Goal: Transaction & Acquisition: Book appointment/travel/reservation

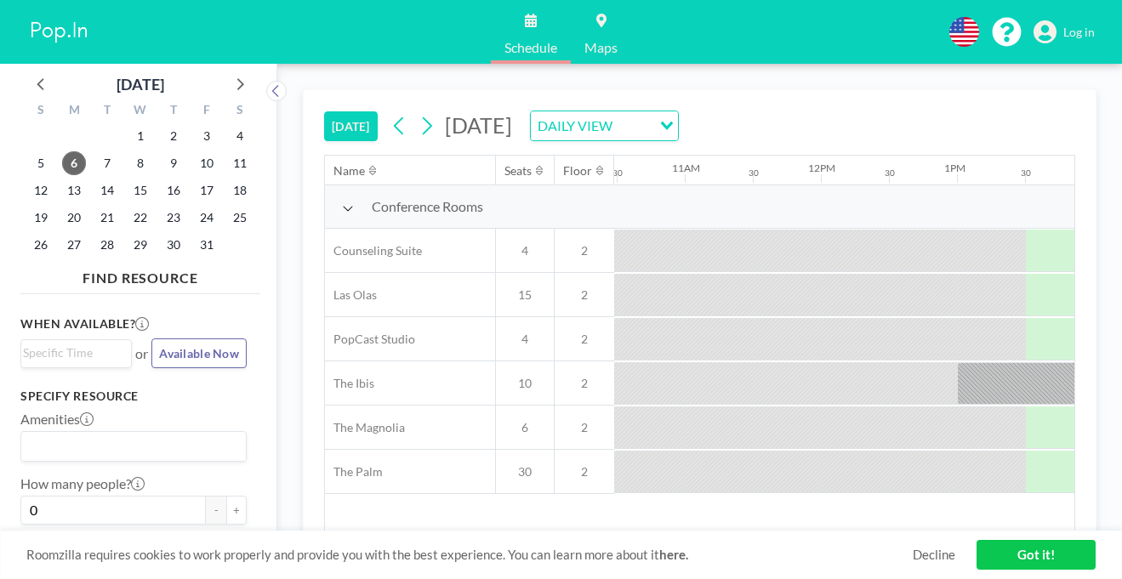
scroll to position [0, 1437]
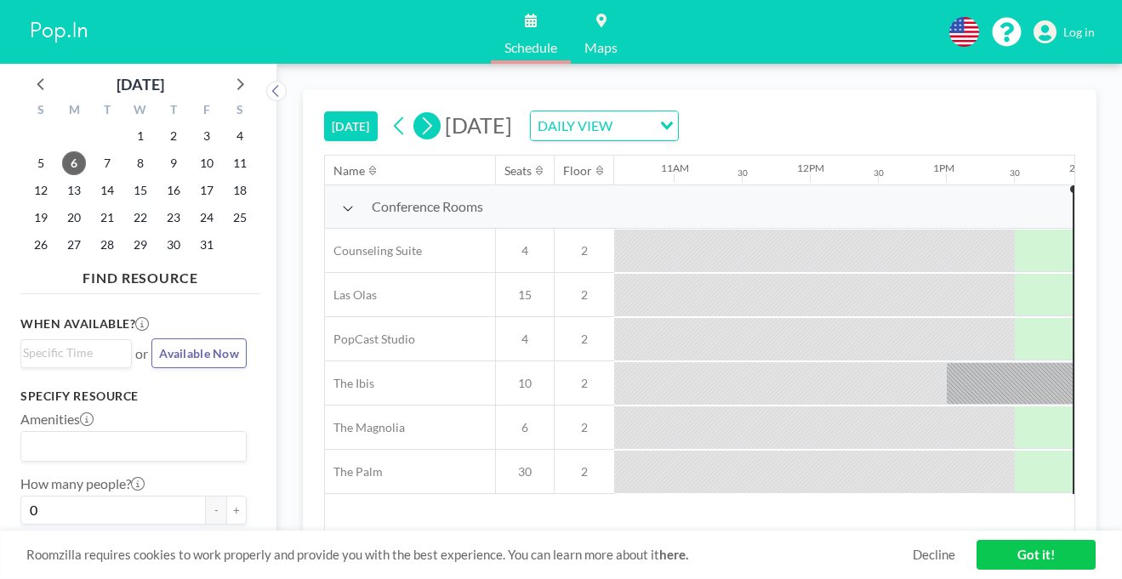
click at [418, 113] on icon at bounding box center [426, 126] width 16 height 26
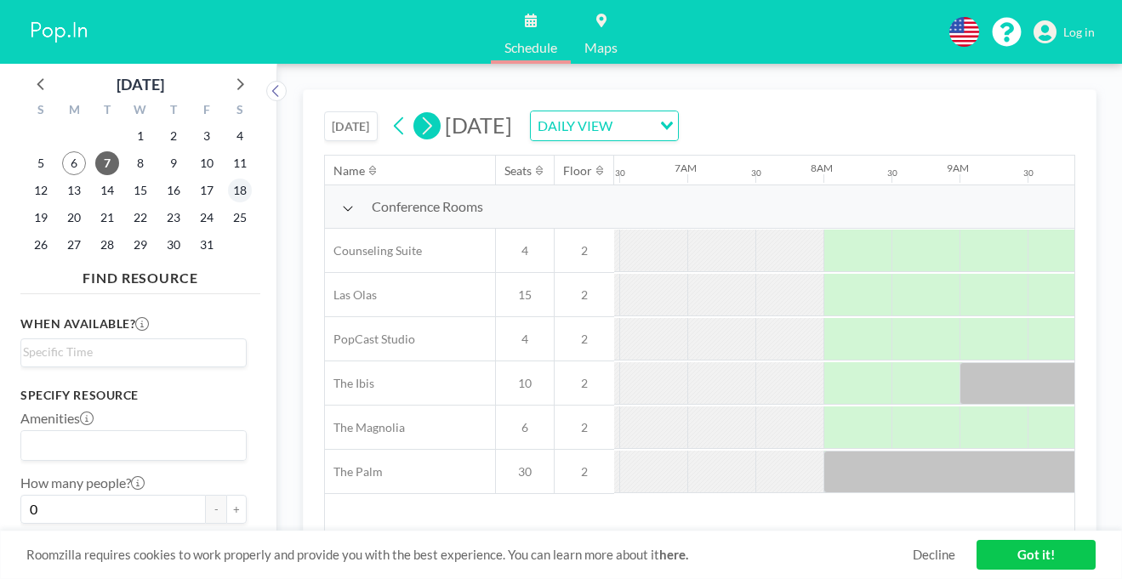
scroll to position [0, 884]
click at [162, 179] on span "16" at bounding box center [174, 191] width 24 height 24
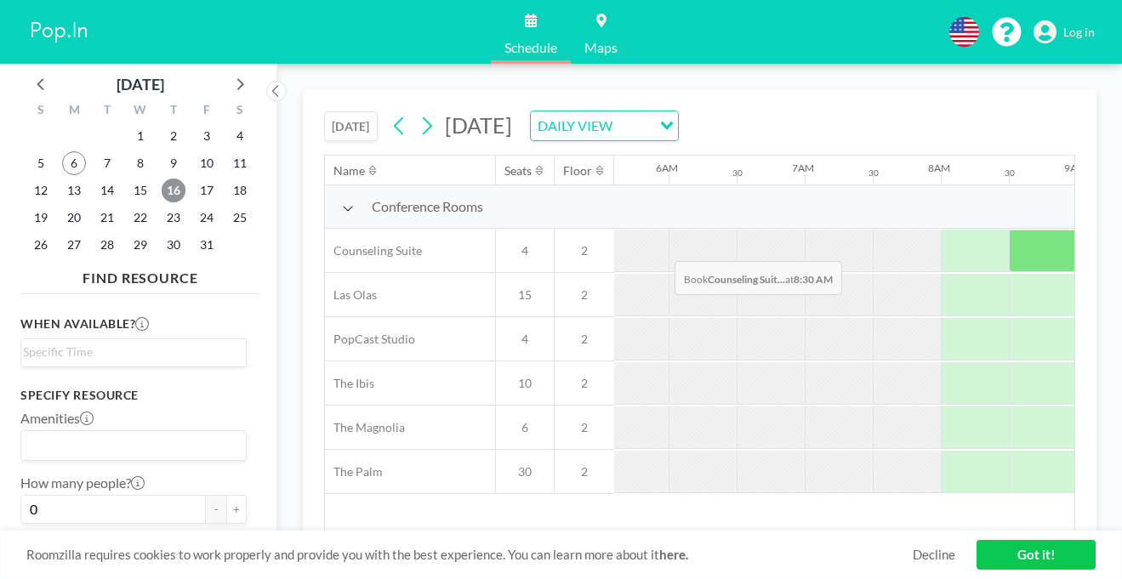
scroll to position [0, 761]
click at [1078, 230] on div at bounding box center [1112, 251] width 68 height 43
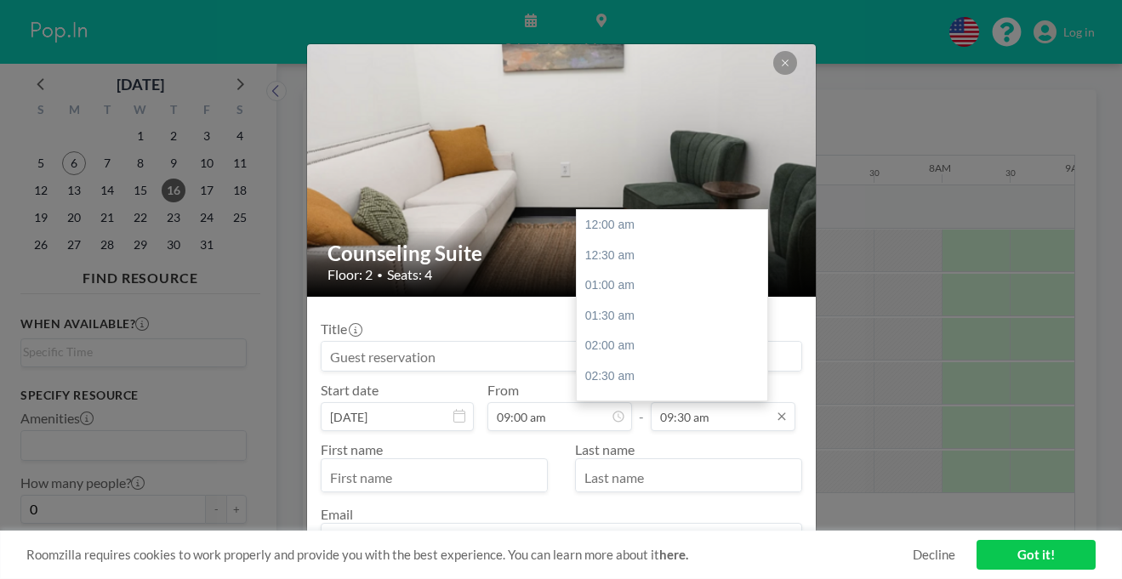
scroll to position [516, 0]
click at [619, 299] on div "10:00 am" at bounding box center [672, 314] width 191 height 31
type input "10:00 am"
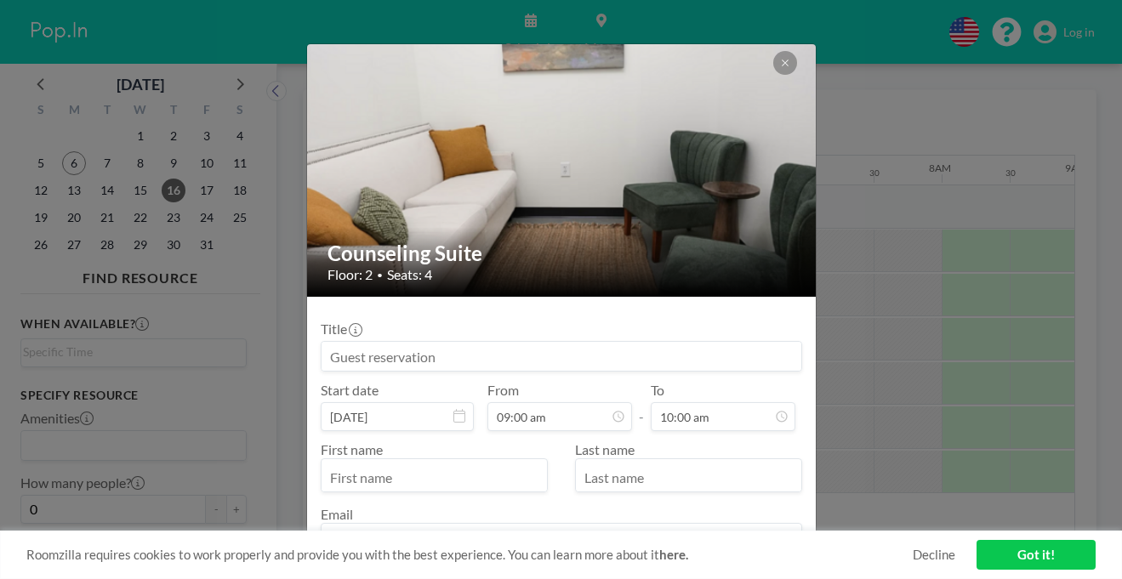
scroll to position [489, 0]
click at [458, 463] on input "text" at bounding box center [433, 477] width 225 height 29
type input "Clay"
type input "[PERSON_NAME]"
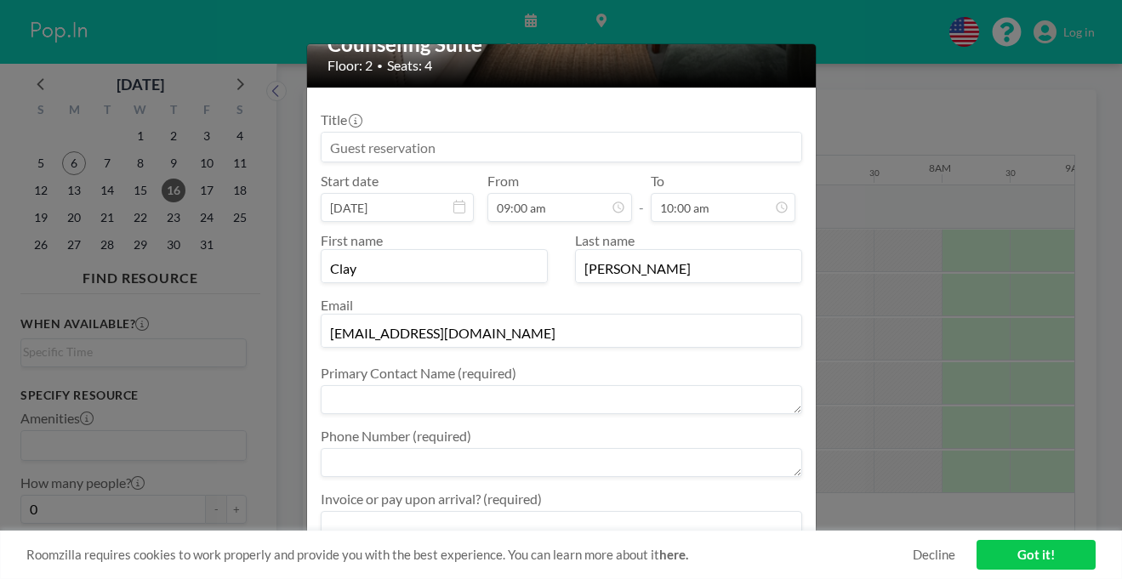
scroll to position [213, 0]
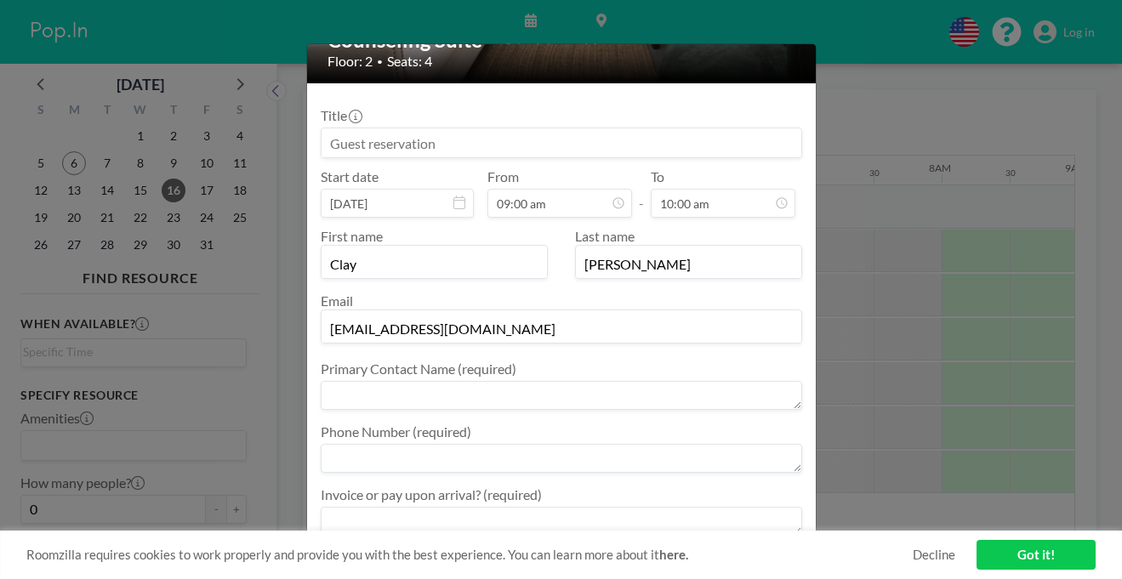
type input "[EMAIL_ADDRESS][DOMAIN_NAME]"
click at [500, 381] on textarea at bounding box center [561, 395] width 481 height 29
type textarea "Clay"
type textarea "3365081787"
click at [499, 507] on textarea at bounding box center [561, 521] width 481 height 29
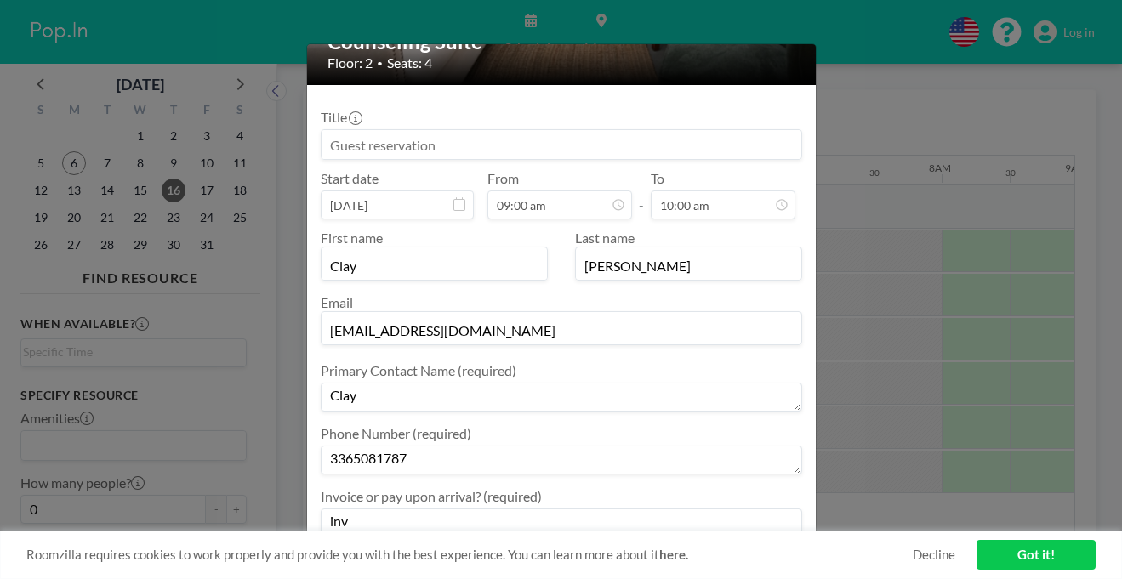
scroll to position [212, 0]
type textarea "invoice"
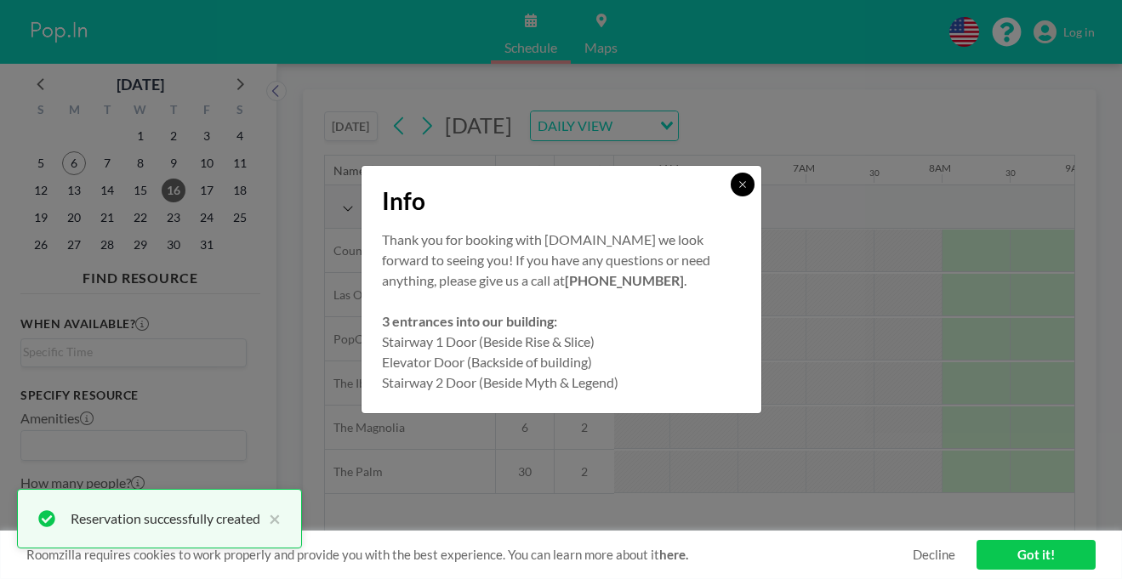
click at [737, 190] on icon at bounding box center [742, 184] width 10 height 10
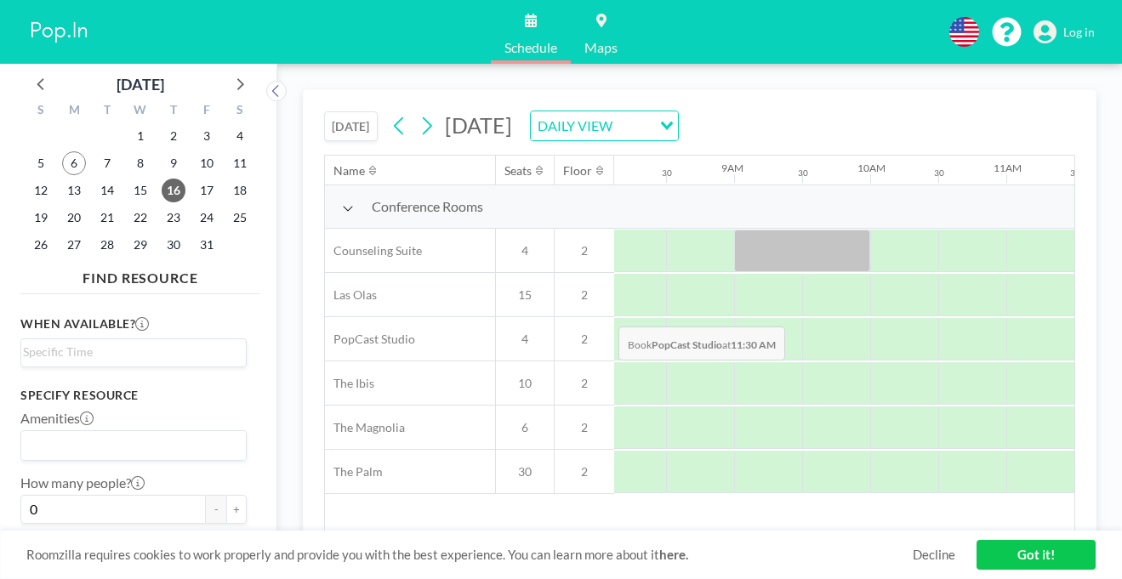
scroll to position [0, 1102]
click at [678, 111] on div "Loading..." at bounding box center [664, 124] width 26 height 26
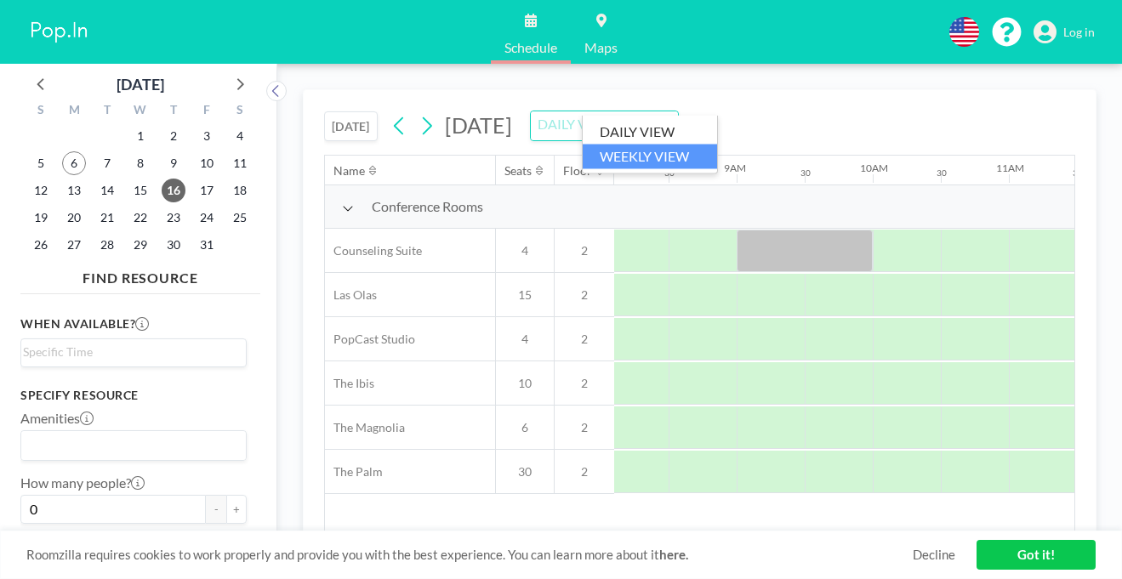
click at [657, 144] on li "WEEKLY VIEW" at bounding box center [650, 156] width 134 height 25
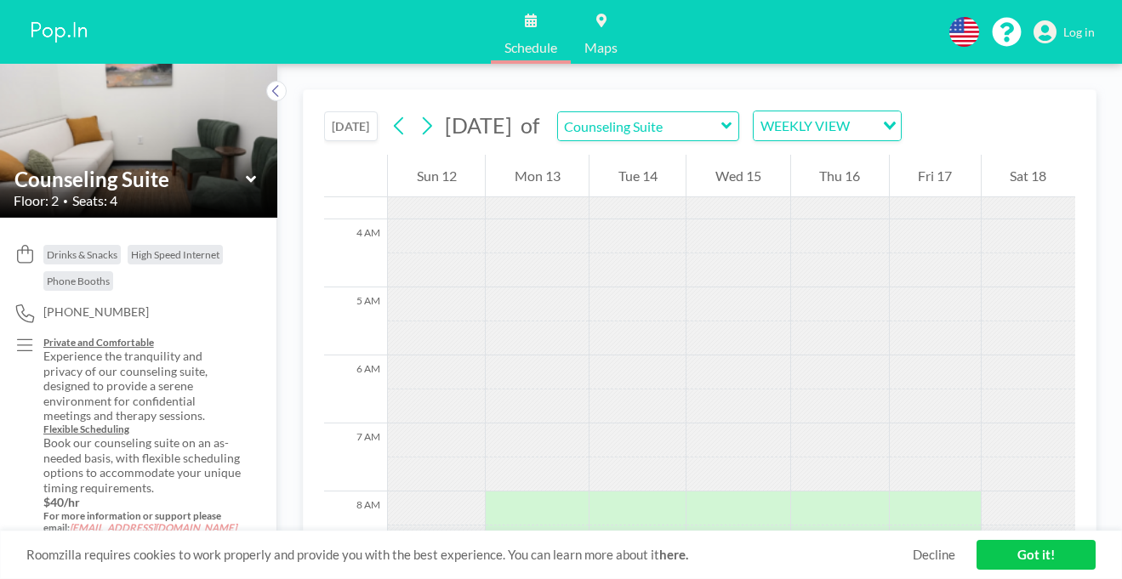
scroll to position [247, 0]
click at [386, 112] on button at bounding box center [399, 125] width 27 height 27
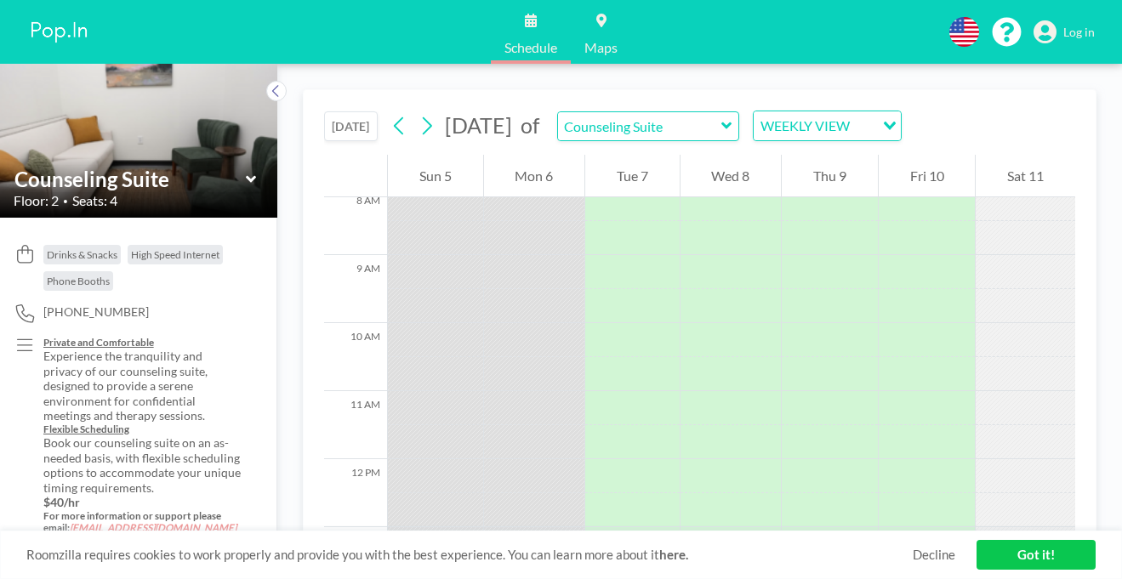
scroll to position [554, 0]
